Goal: Task Accomplishment & Management: Manage account settings

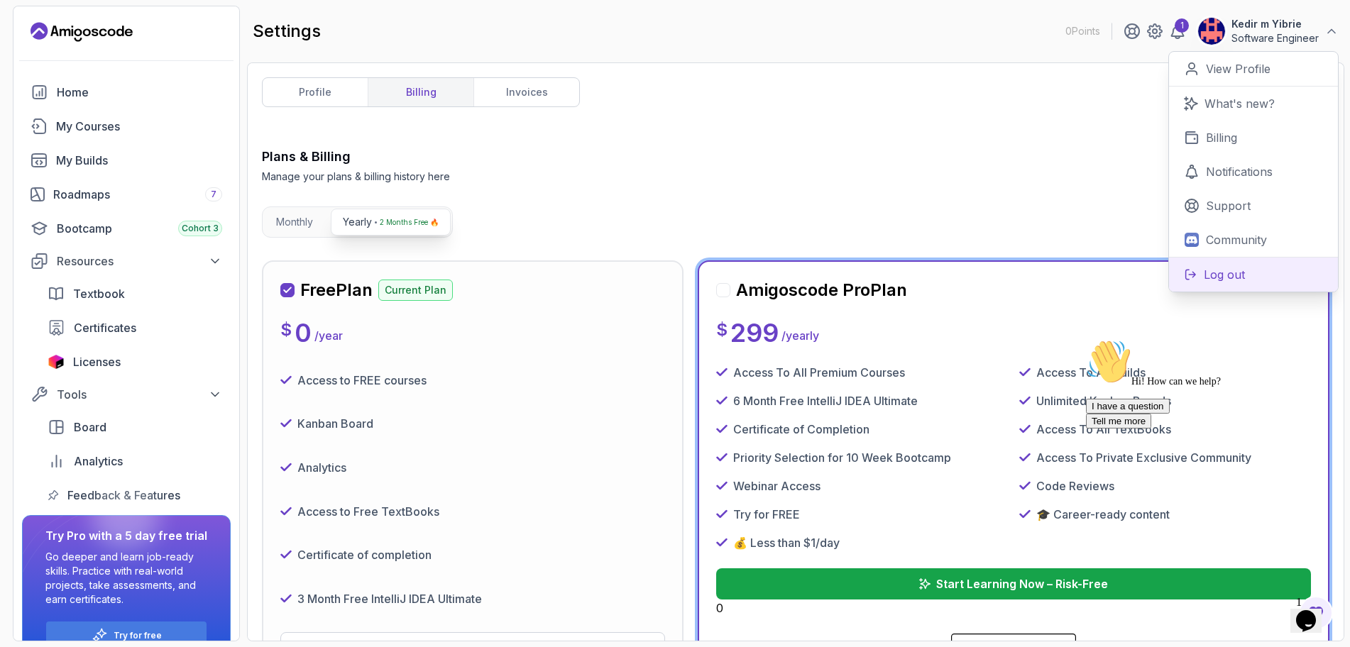
drag, startPoint x: 1253, startPoint y: 270, endPoint x: 1221, endPoint y: 290, distance: 37.6
click at [1253, 270] on button "Log out" at bounding box center [1253, 274] width 169 height 35
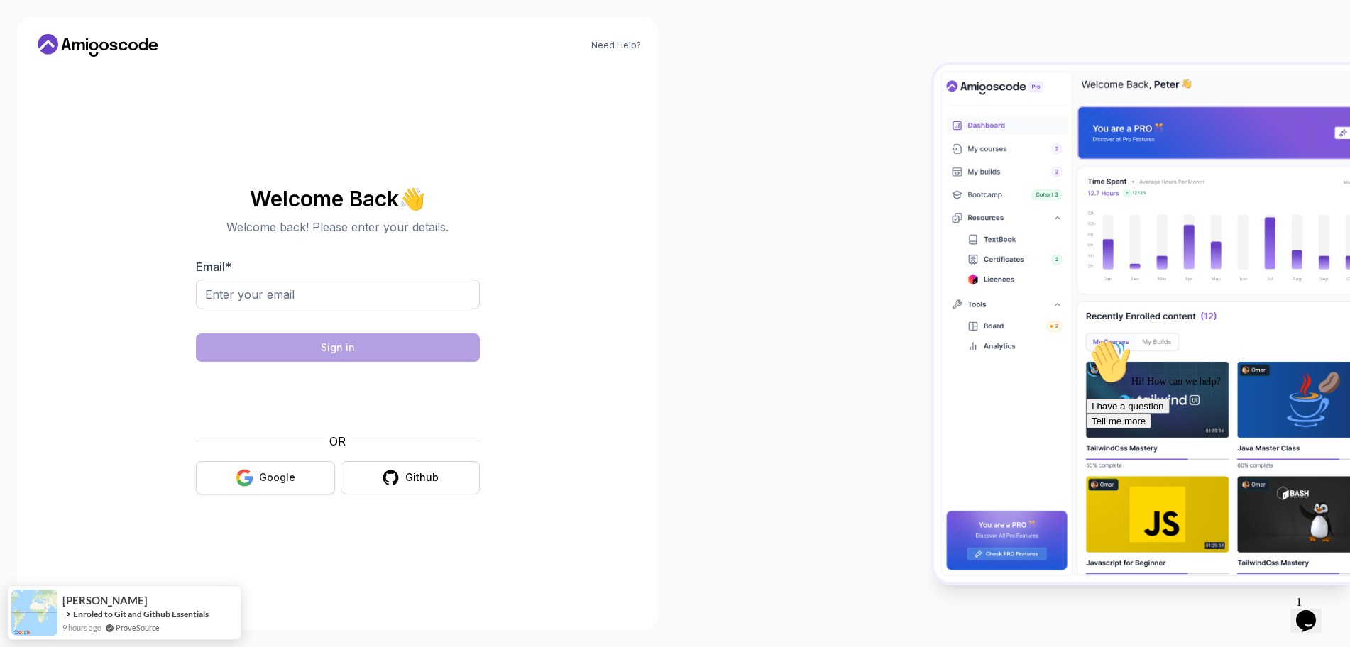
click at [301, 478] on button "Google" at bounding box center [265, 477] width 139 height 33
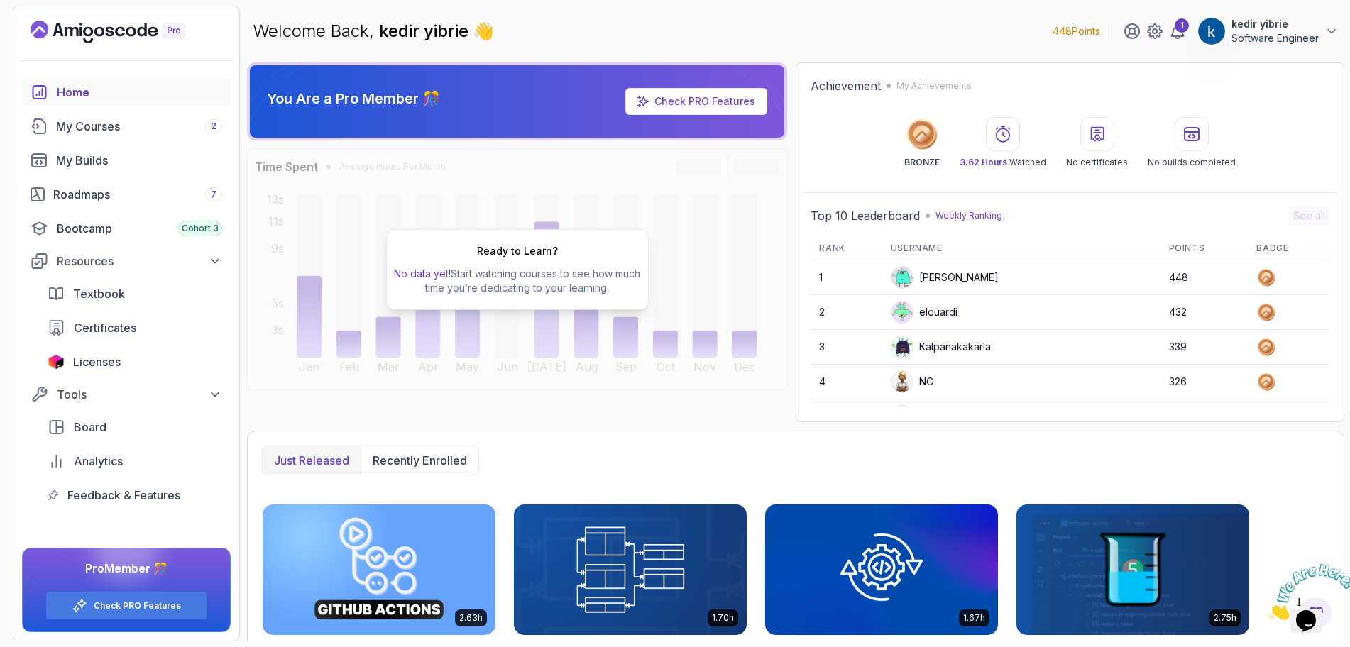
click at [1269, 40] on p "Software Engineer" at bounding box center [1274, 38] width 87 height 14
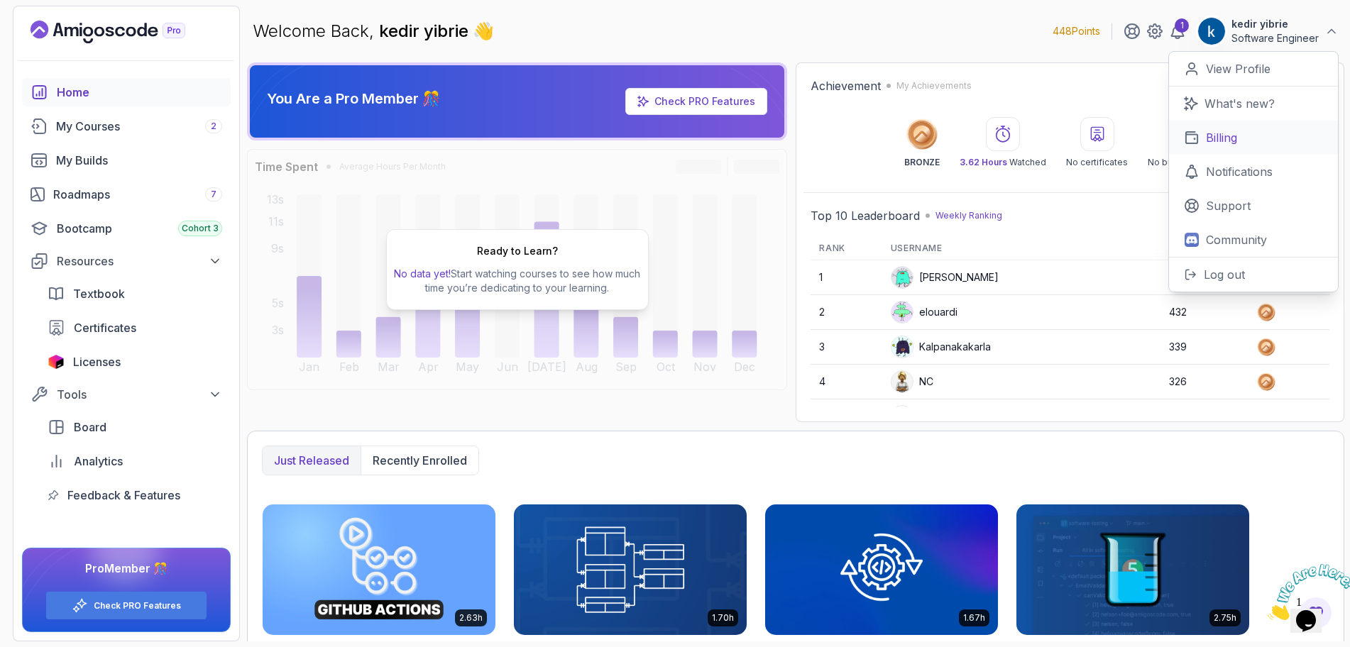
click at [1228, 140] on p "Billing" at bounding box center [1221, 137] width 31 height 17
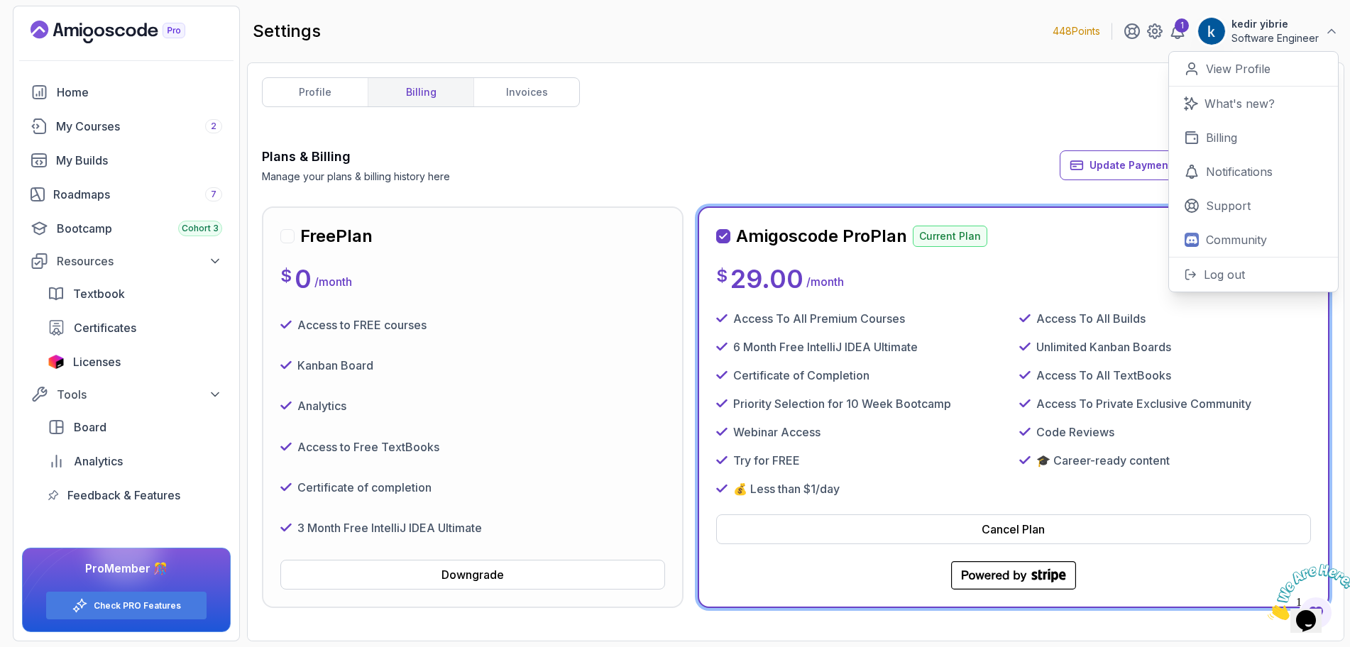
click at [693, 104] on div "profile billing invoices Plans & Billing Manage your plans & billing history he…" at bounding box center [795, 351] width 1067 height 549
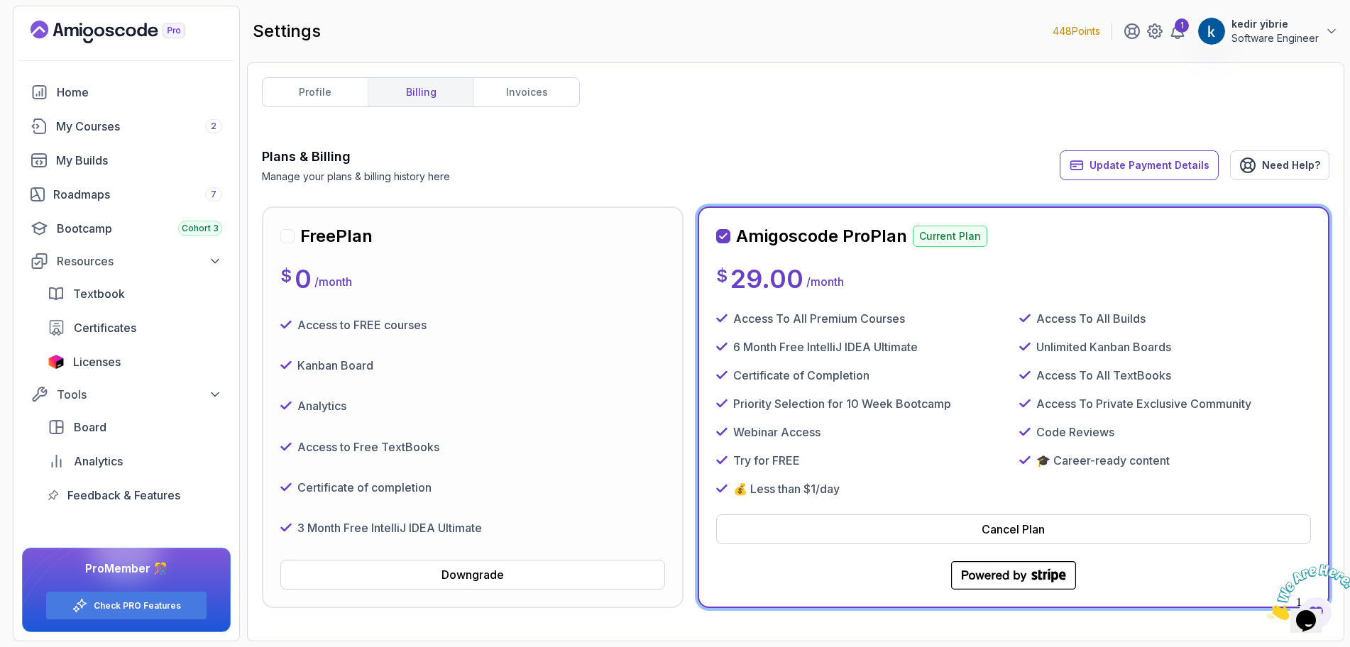
click at [453, 352] on div "Kanban Board" at bounding box center [472, 365] width 385 height 29
click at [104, 121] on div "My Courses 2" at bounding box center [139, 126] width 166 height 17
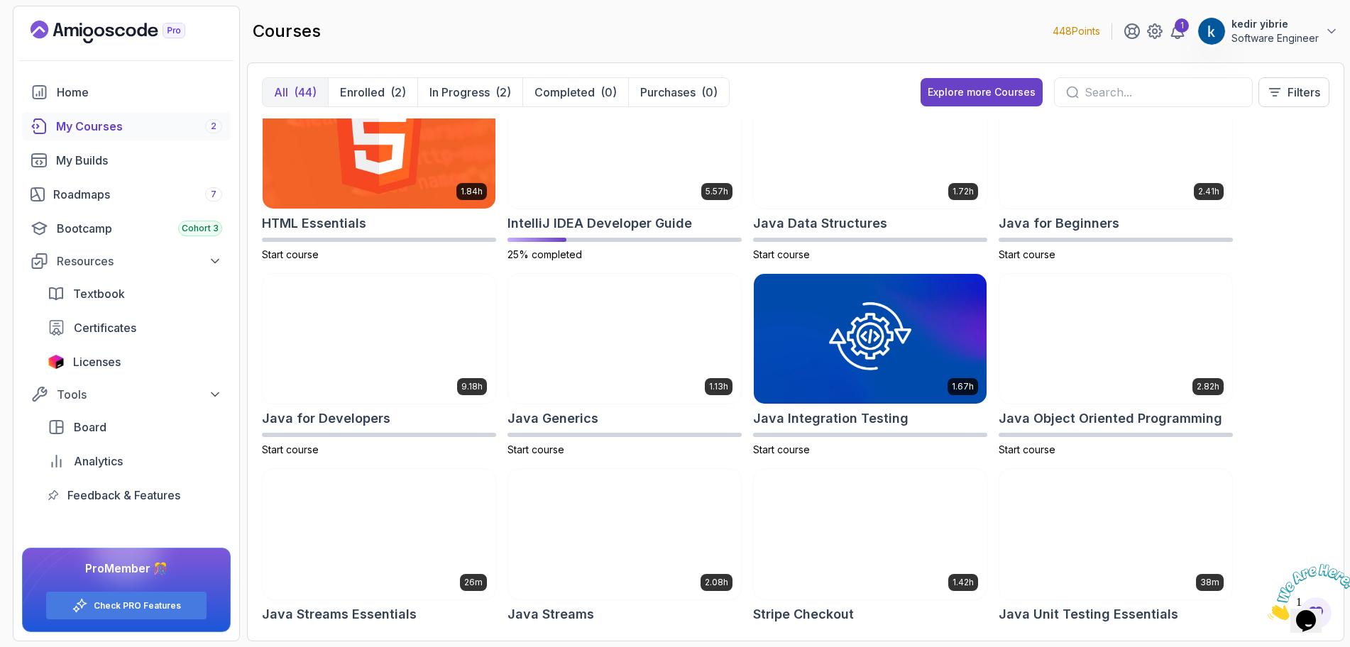
scroll to position [639, 0]
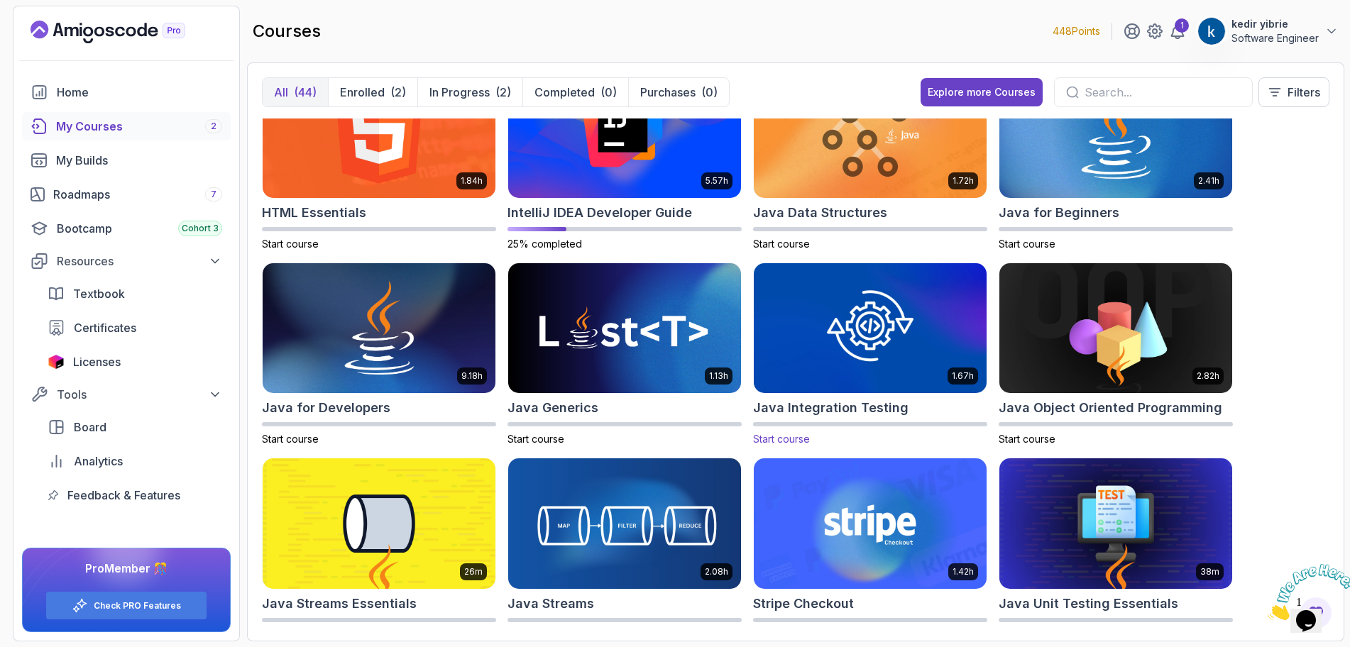
click at [889, 329] on img at bounding box center [870, 328] width 244 height 137
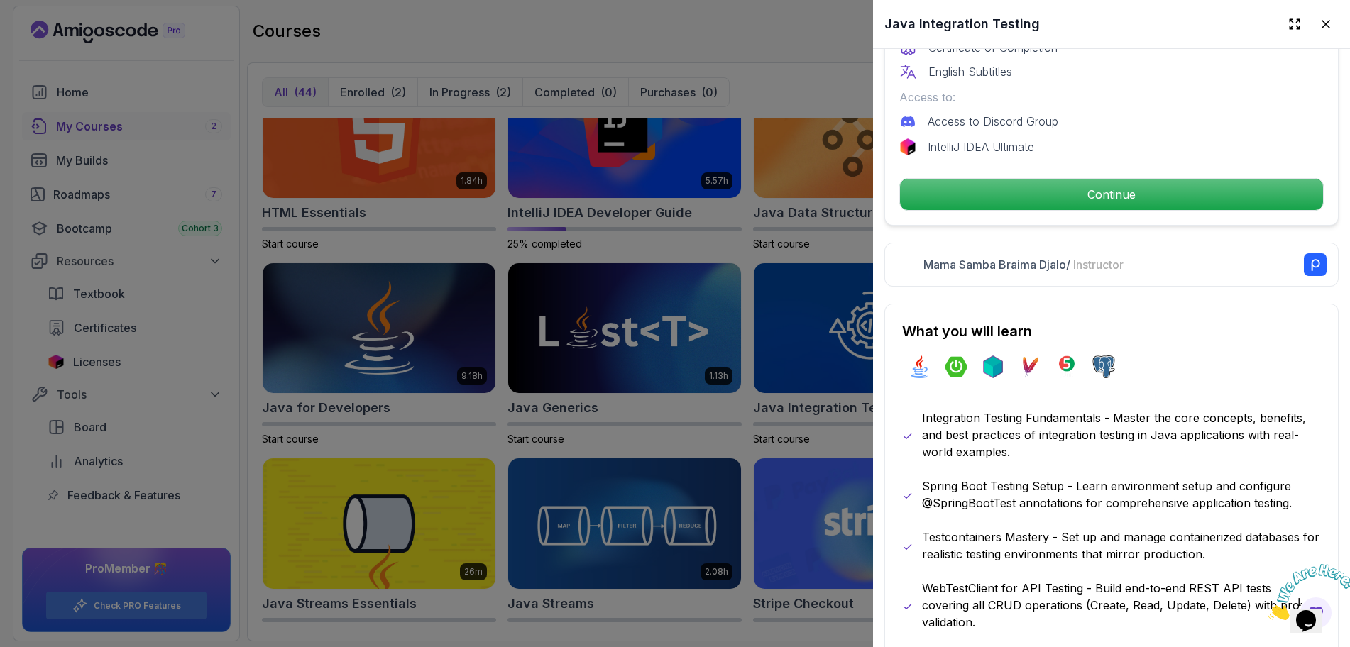
scroll to position [426, 0]
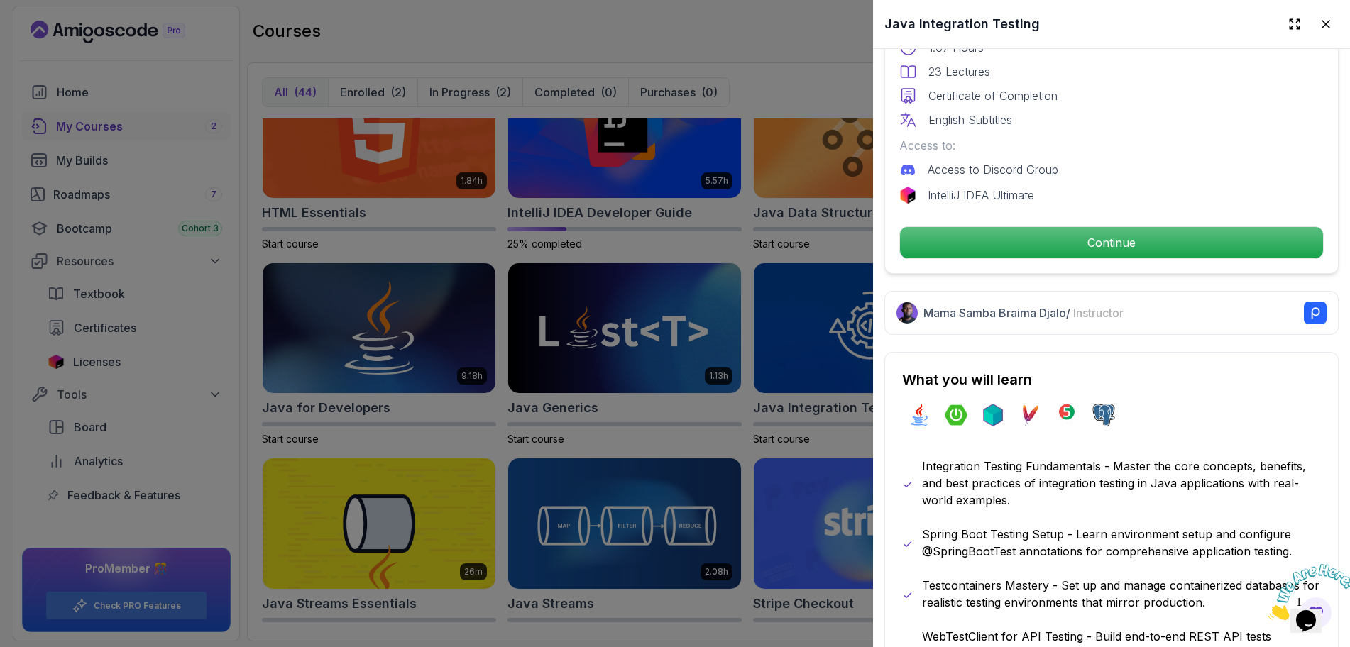
click at [523, 624] on div at bounding box center [675, 323] width 1350 height 647
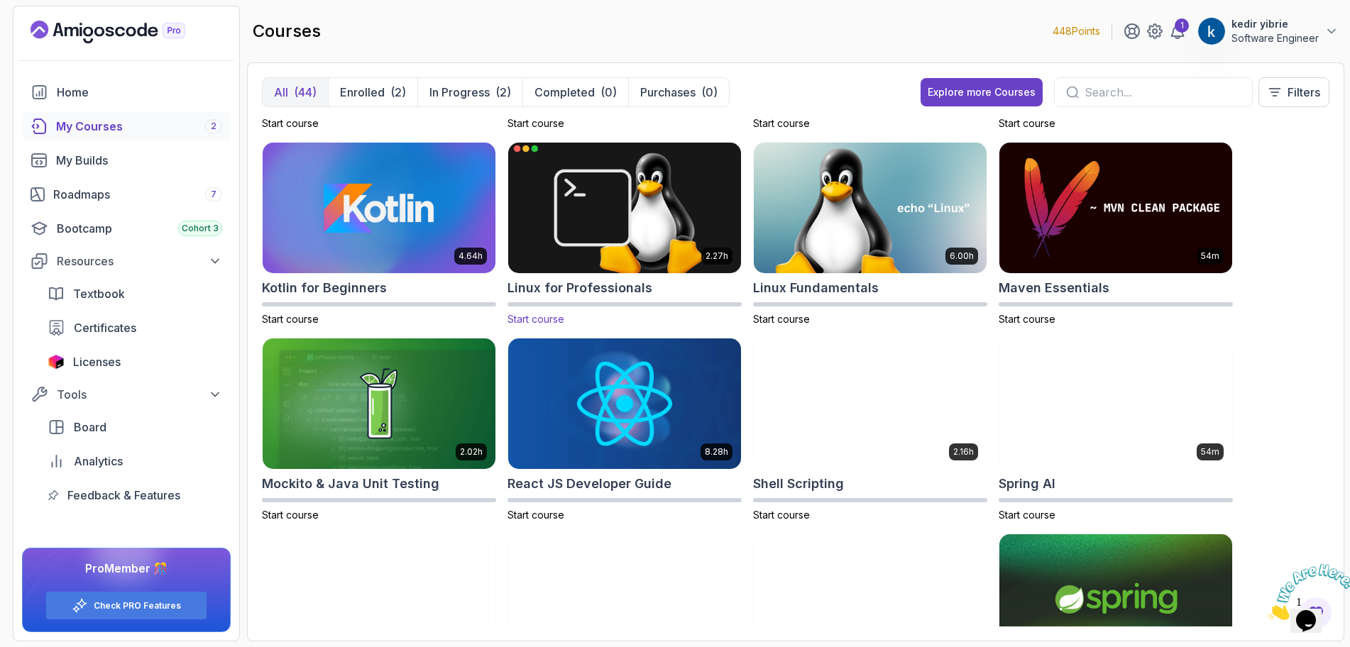
scroll to position [1436, 0]
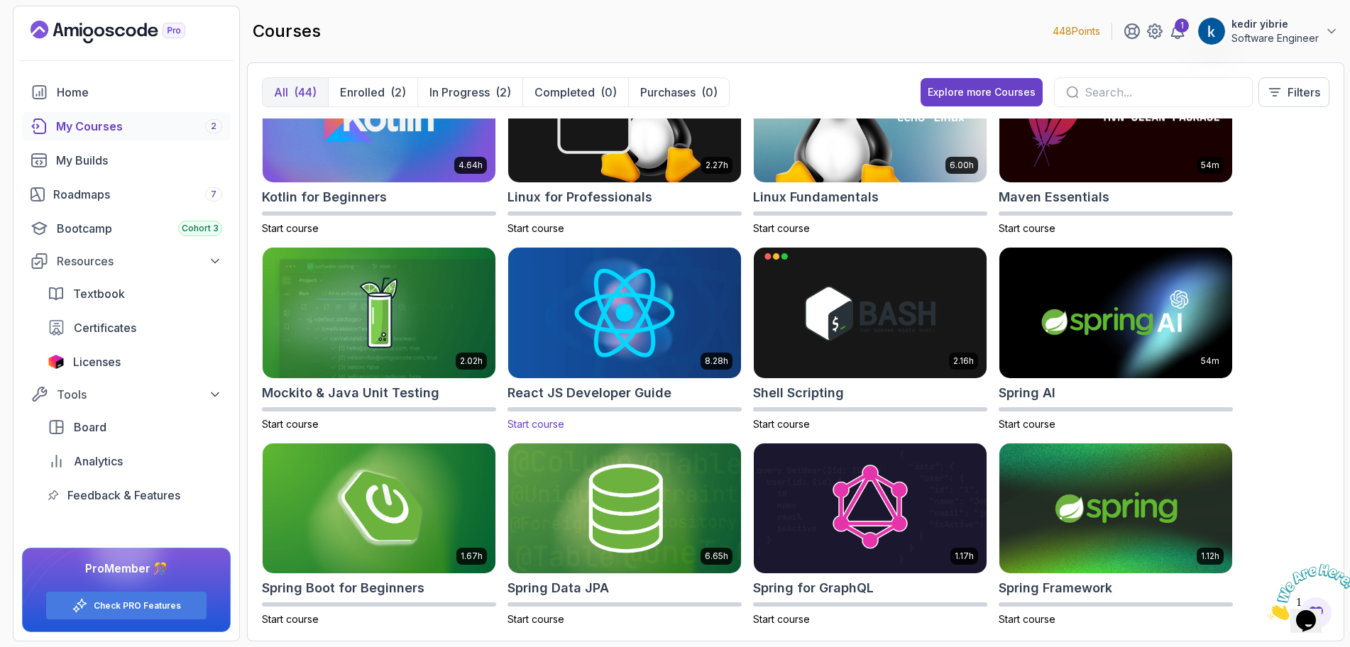
click at [624, 320] on img at bounding box center [624, 312] width 244 height 137
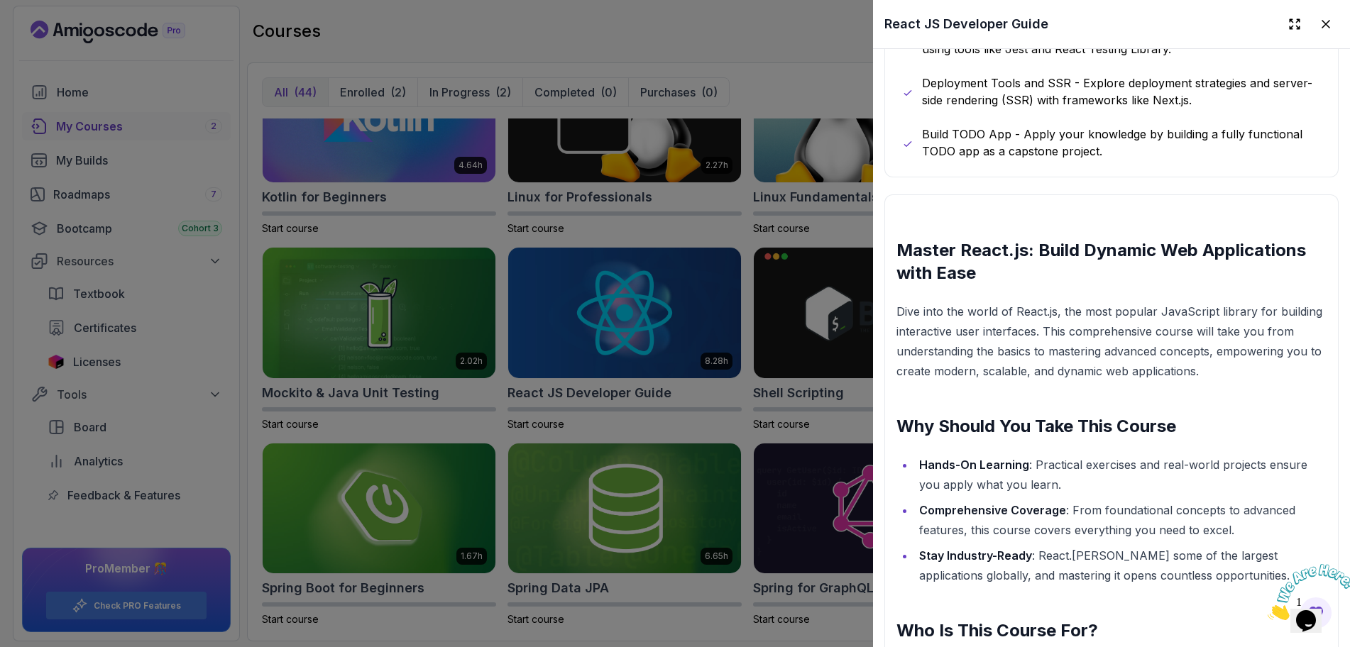
scroll to position [1348, 0]
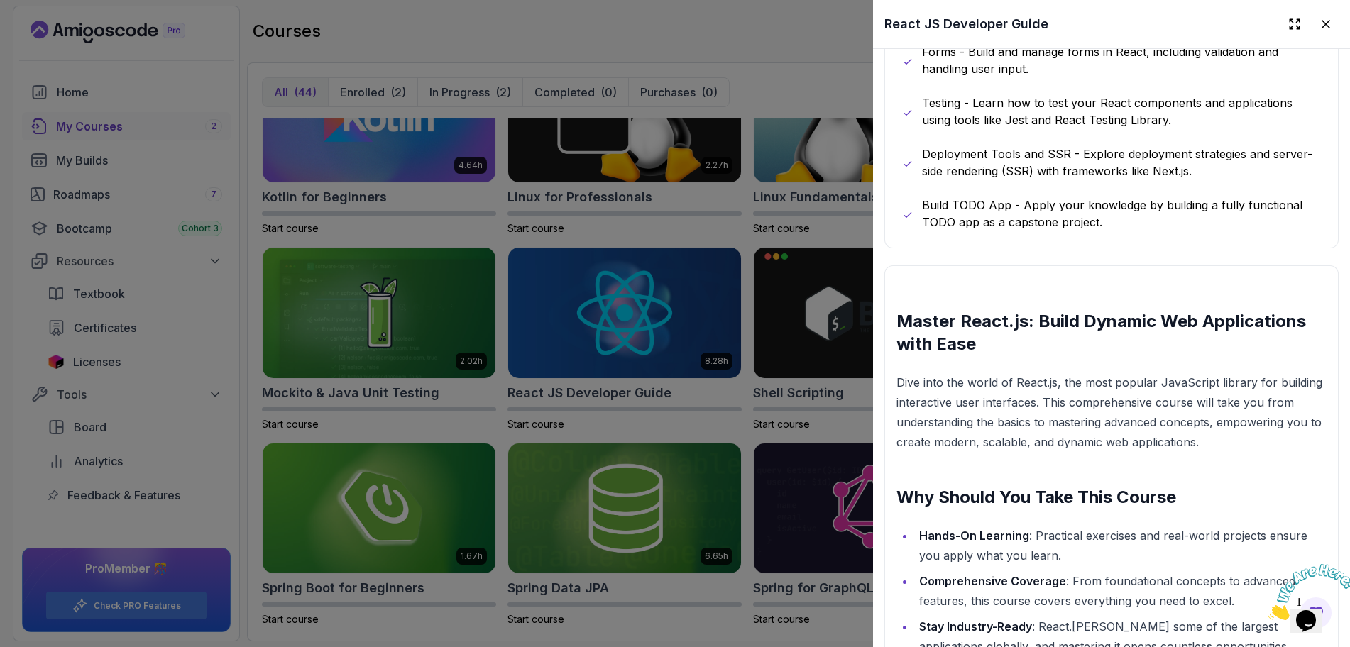
click at [658, 34] on div at bounding box center [675, 323] width 1350 height 647
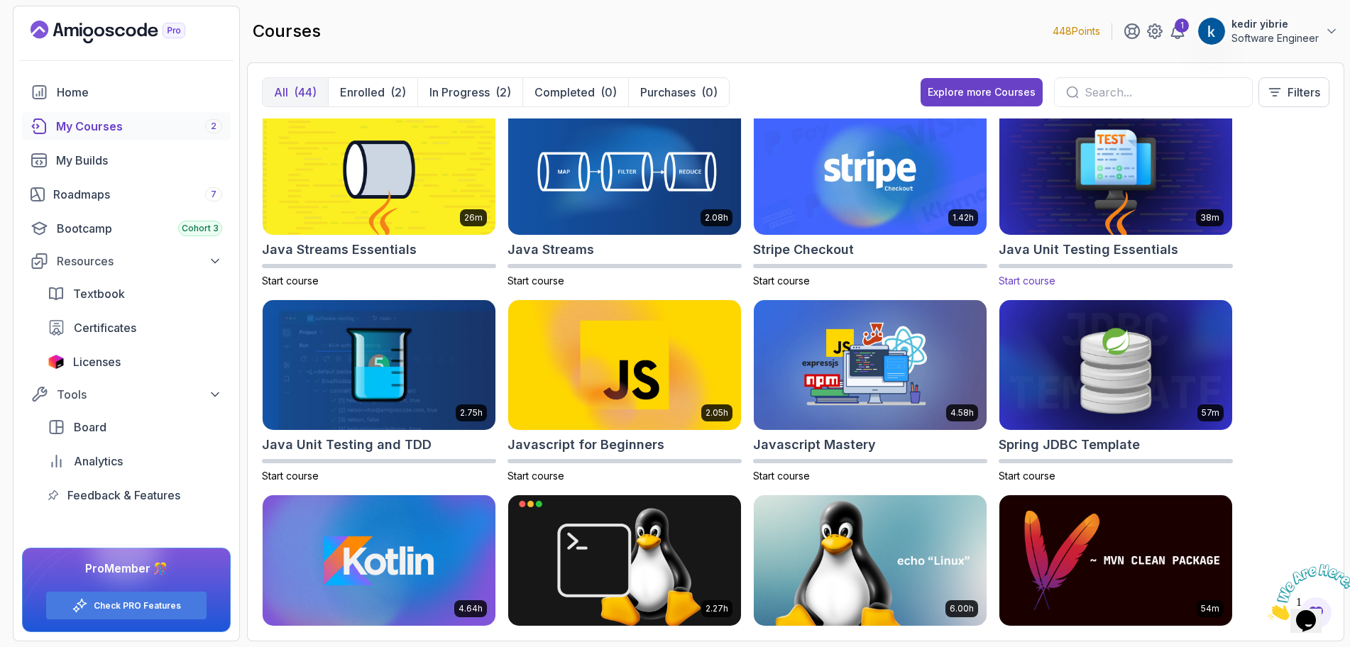
scroll to position [1010, 0]
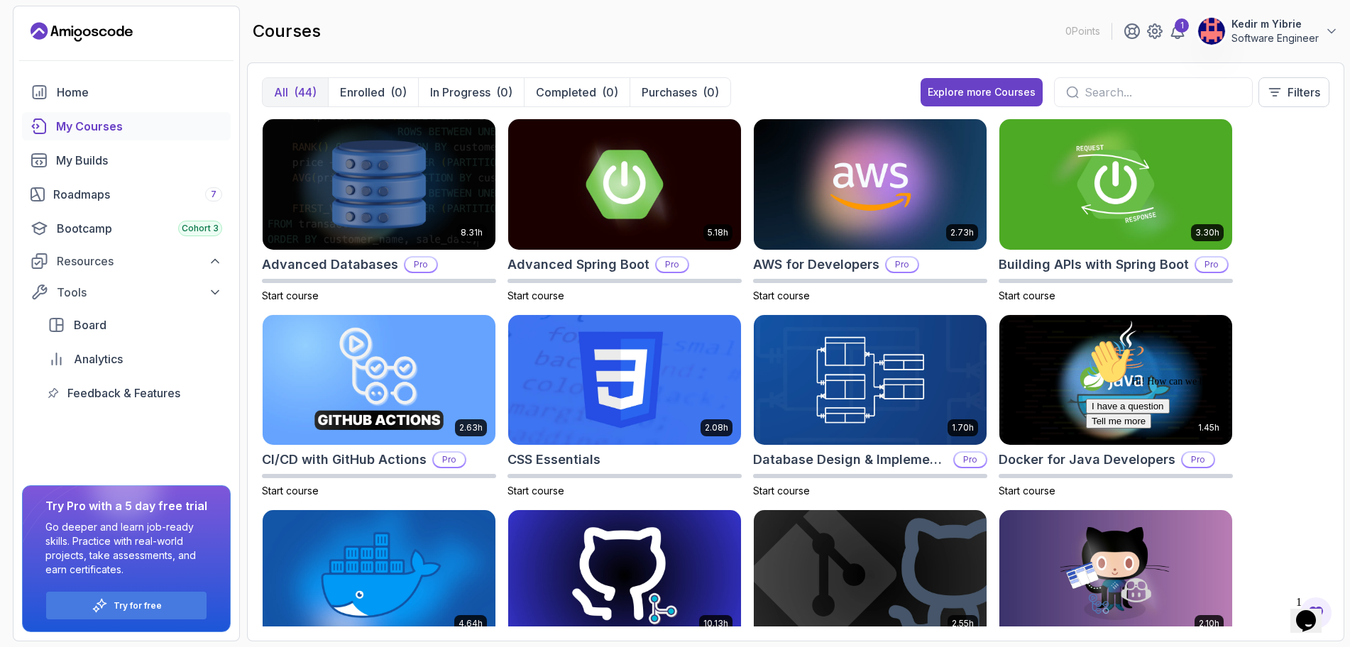
click at [1295, 29] on p "Kedir m Yibrie" at bounding box center [1274, 24] width 87 height 14
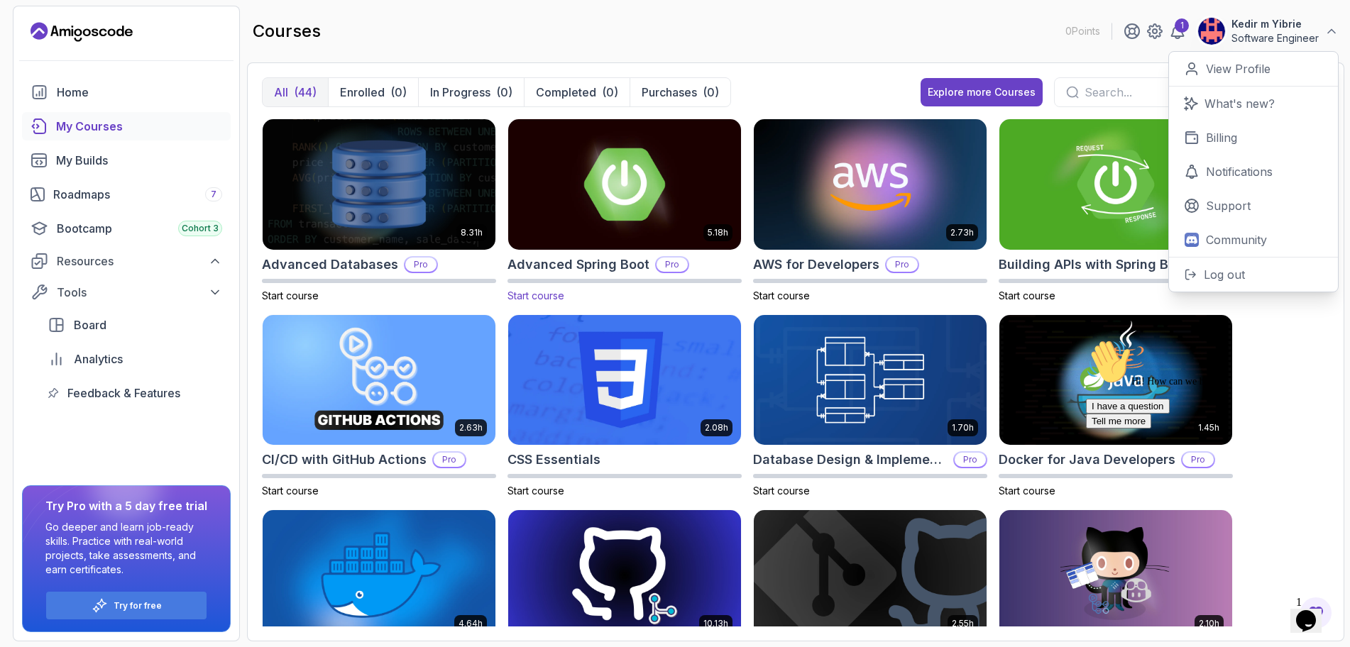
click at [624, 183] on img at bounding box center [624, 184] width 244 height 137
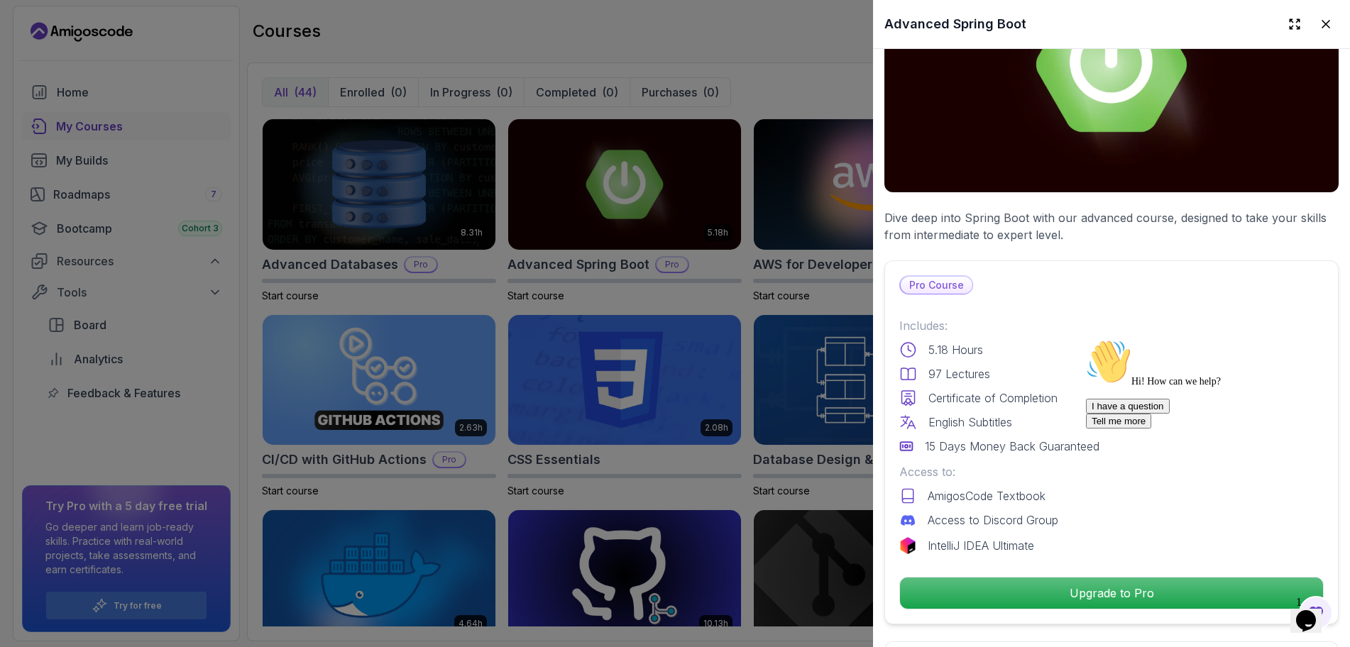
scroll to position [142, 0]
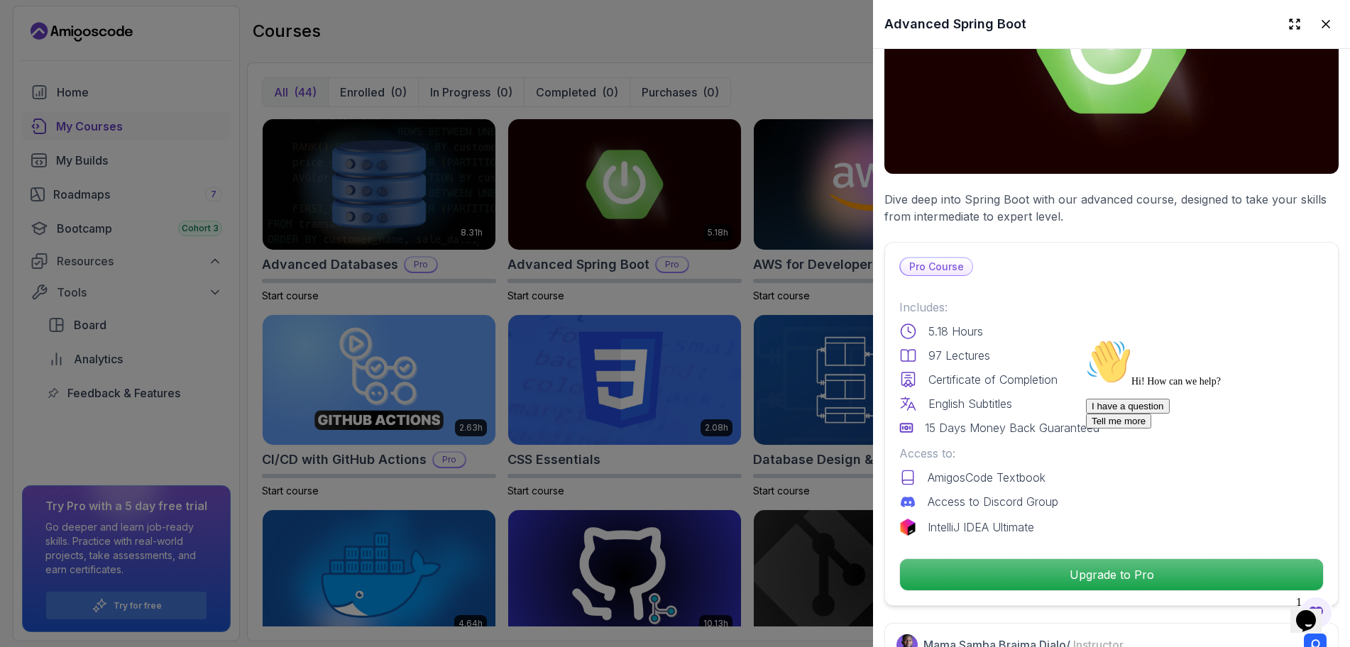
click at [961, 426] on p "15 Days Money Back Guaranteed" at bounding box center [1012, 427] width 175 height 17
click at [1086, 339] on icon "Chat attention grabber" at bounding box center [1086, 339] width 0 height 0
click at [933, 519] on p "IntelliJ IDEA Ultimate" at bounding box center [980, 527] width 106 height 17
click at [126, 27] on div at bounding box center [675, 323] width 1350 height 647
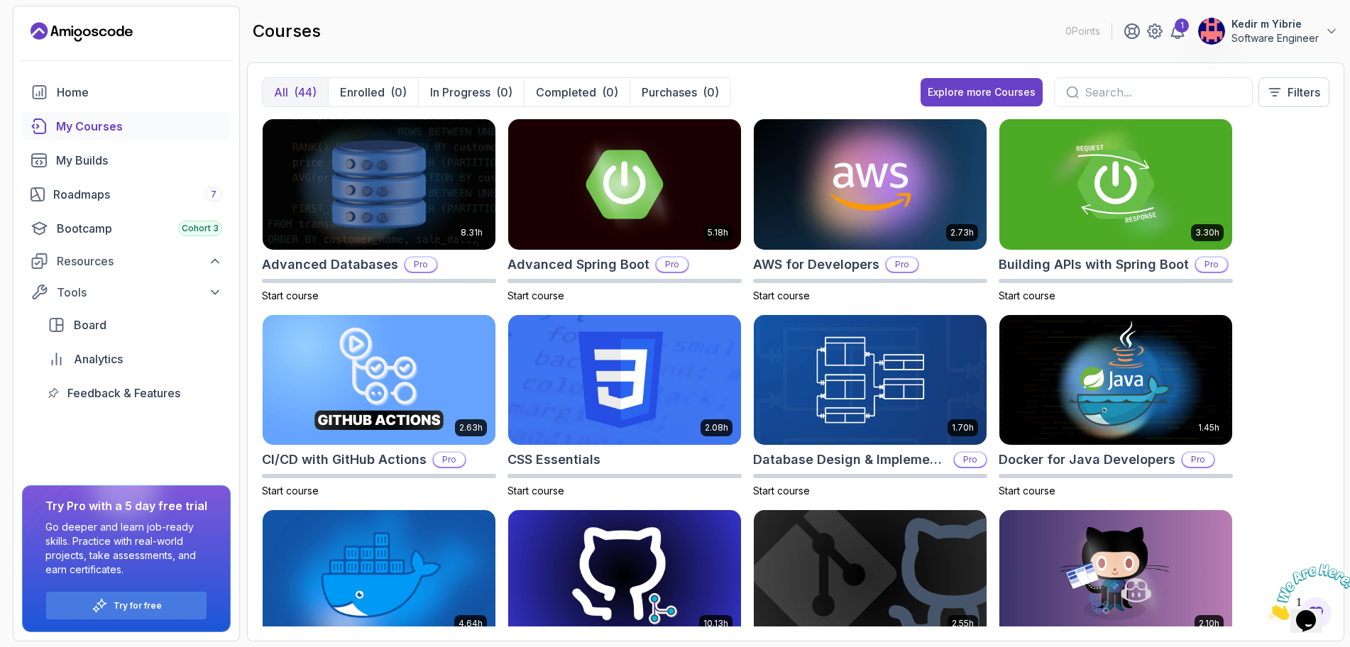
click at [75, 31] on icon "Landing page" at bounding box center [78, 32] width 8 height 8
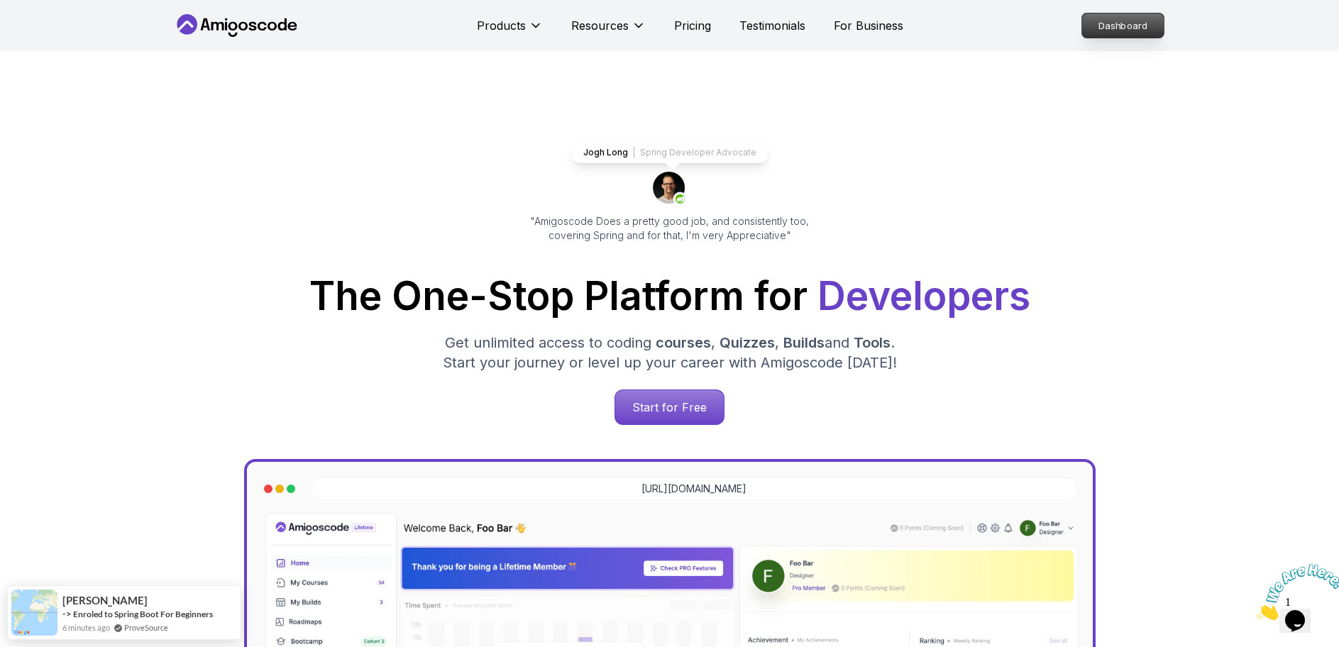
click at [1130, 21] on p "Dashboard" at bounding box center [1123, 25] width 82 height 24
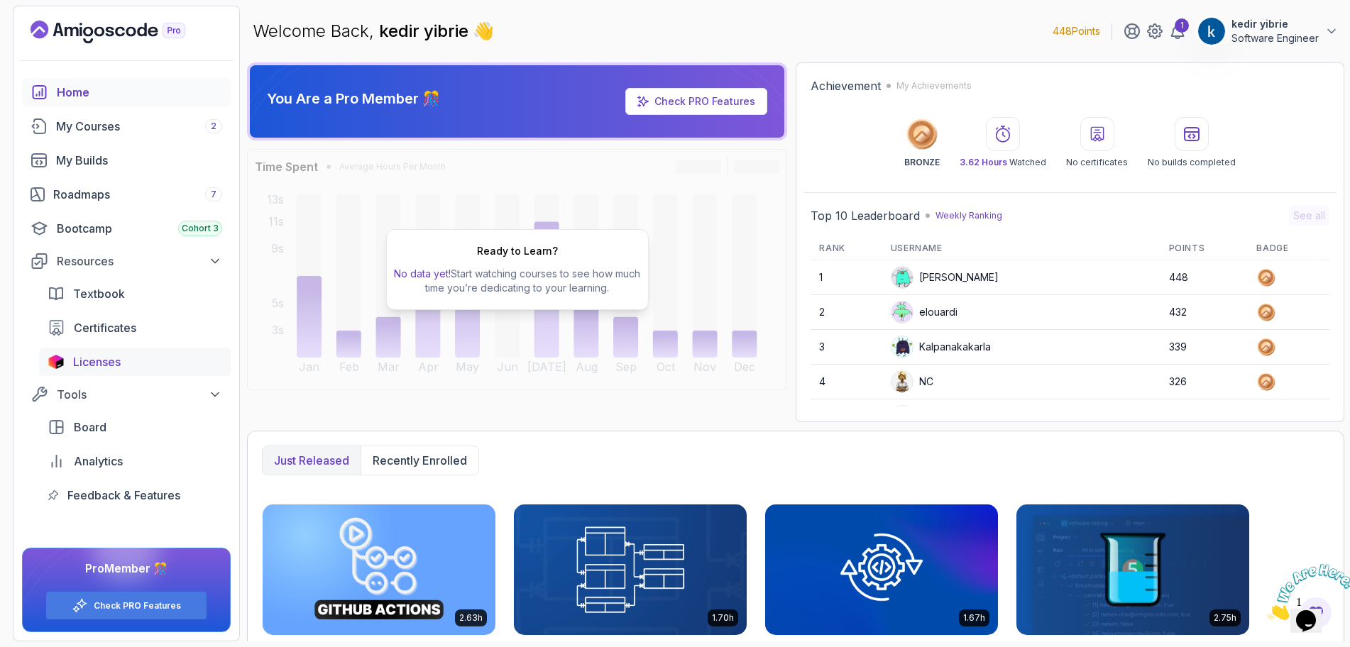
click at [104, 360] on span "Licenses" at bounding box center [97, 361] width 48 height 17
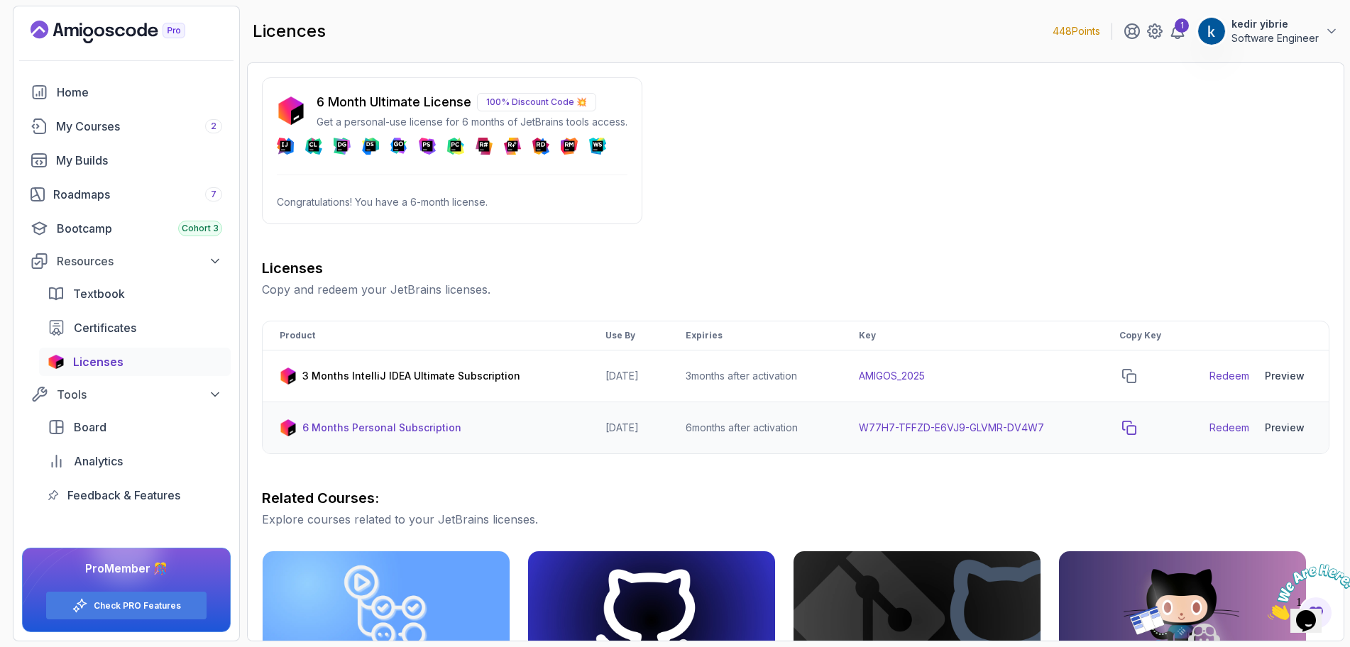
click at [1136, 429] on icon "copy-button" at bounding box center [1129, 428] width 14 height 14
click at [1237, 425] on link "Redeem" at bounding box center [1229, 428] width 40 height 14
click at [1293, 429] on div "Preview" at bounding box center [1284, 428] width 40 height 14
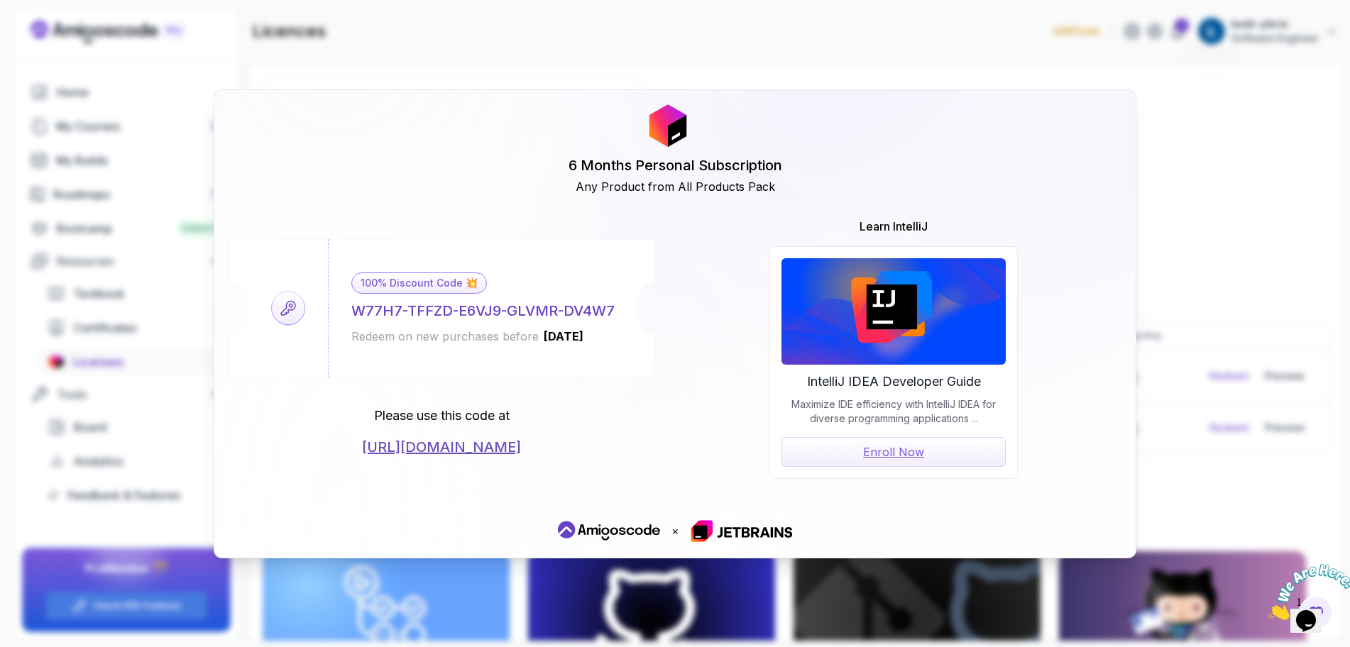
click at [410, 448] on link "https://jetbrains.com/store/redeem/" at bounding box center [441, 447] width 159 height 20
click at [717, 531] on icon at bounding box center [741, 531] width 102 height 25
drag, startPoint x: 1018, startPoint y: 128, endPoint x: 1041, endPoint y: 133, distance: 23.9
click at [1019, 128] on div "6 Months Personal Subscription Any Product from All Products Pack" at bounding box center [674, 149] width 893 height 91
click at [1281, 166] on div "6 Months Personal Subscription Any Product from All Products Pack 100% Discount…" at bounding box center [675, 323] width 1350 height 647
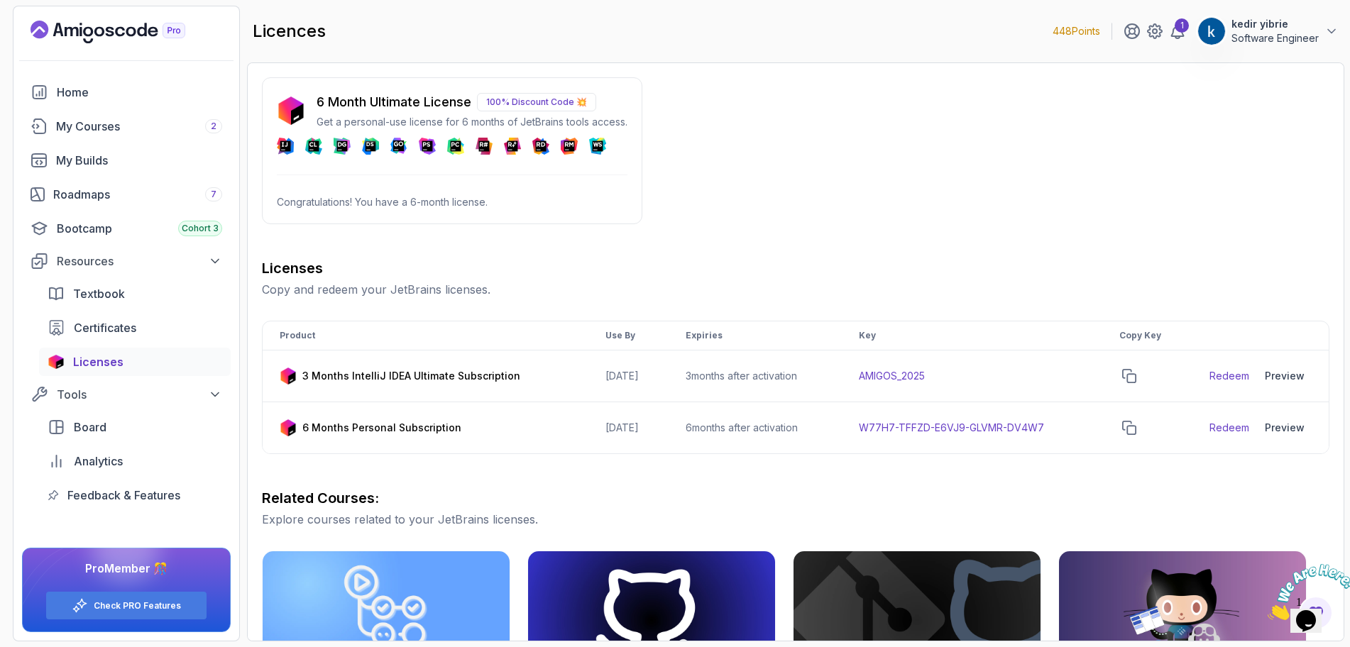
click at [578, 101] on p "100% Discount Code 💥" at bounding box center [536, 102] width 119 height 18
click at [1182, 26] on div "1" at bounding box center [1181, 25] width 14 height 14
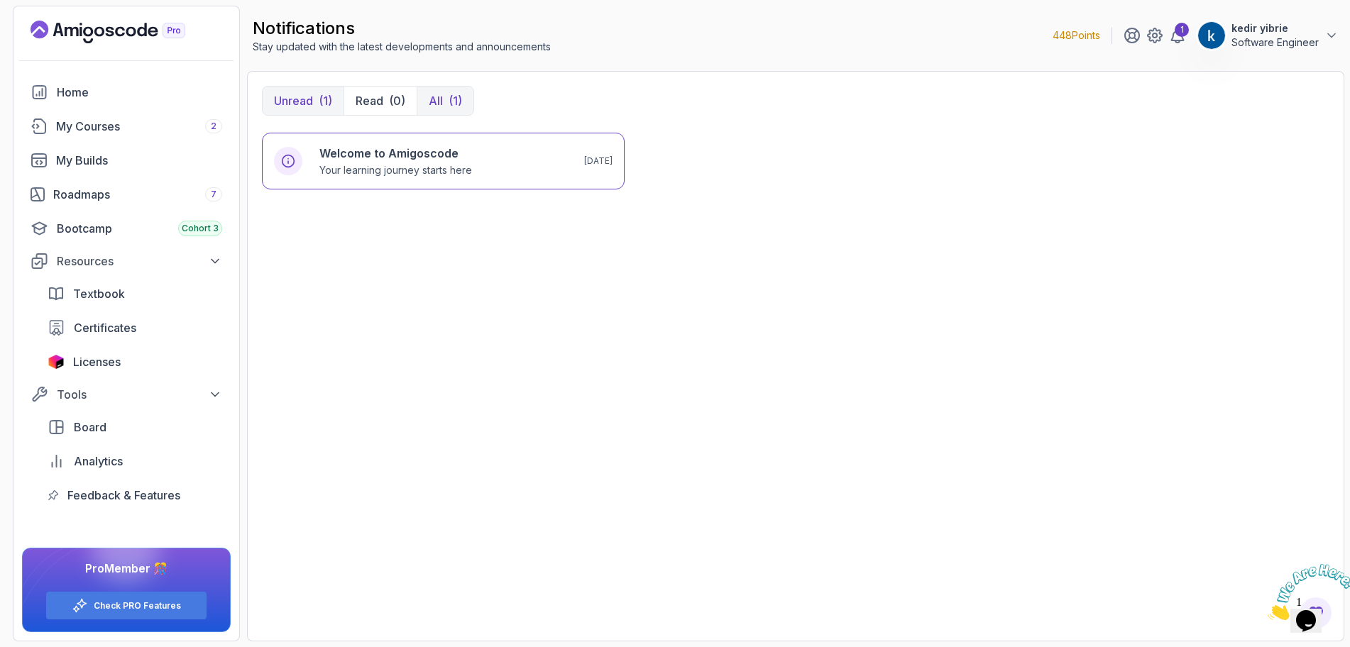
click at [456, 96] on div "(1)" at bounding box center [454, 100] width 13 height 17
click at [81, 162] on div "My Builds" at bounding box center [139, 160] width 166 height 17
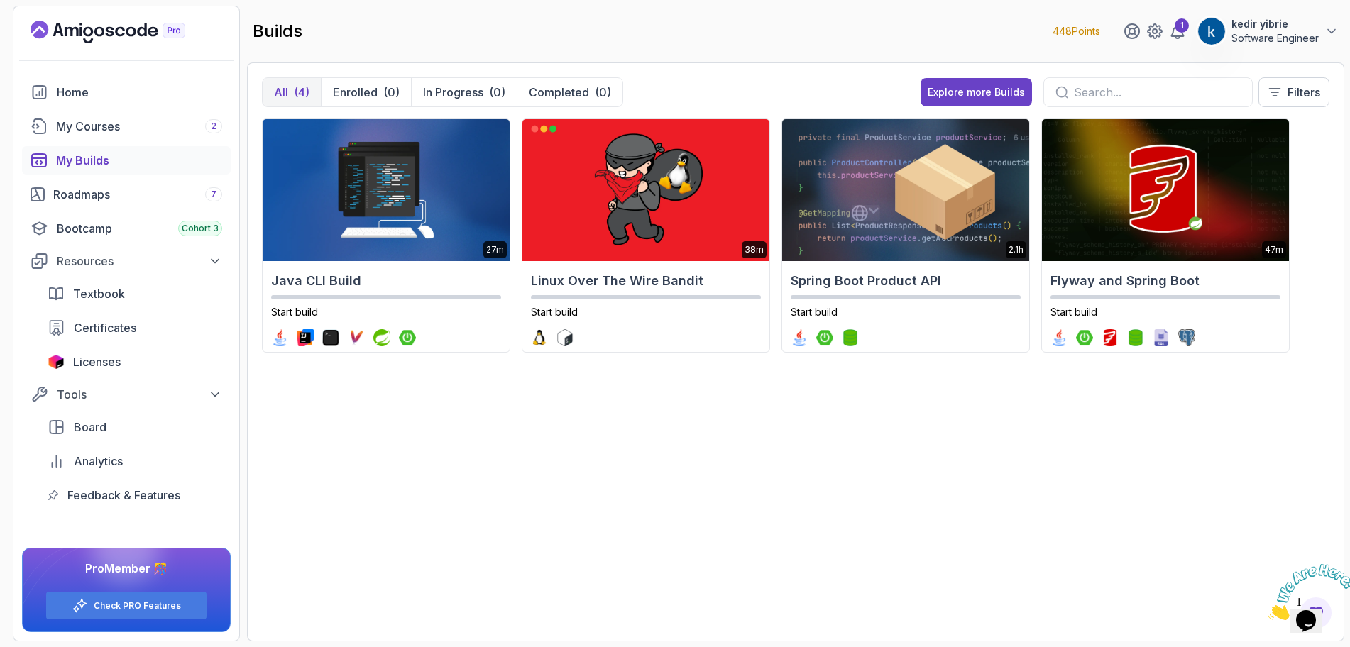
click at [1258, 440] on div "27m Java CLI Build Start build 38m Linux Over The Wire Bandit Start build 2.1h …" at bounding box center [795, 372] width 1067 height 508
